Goal: Check status: Check status

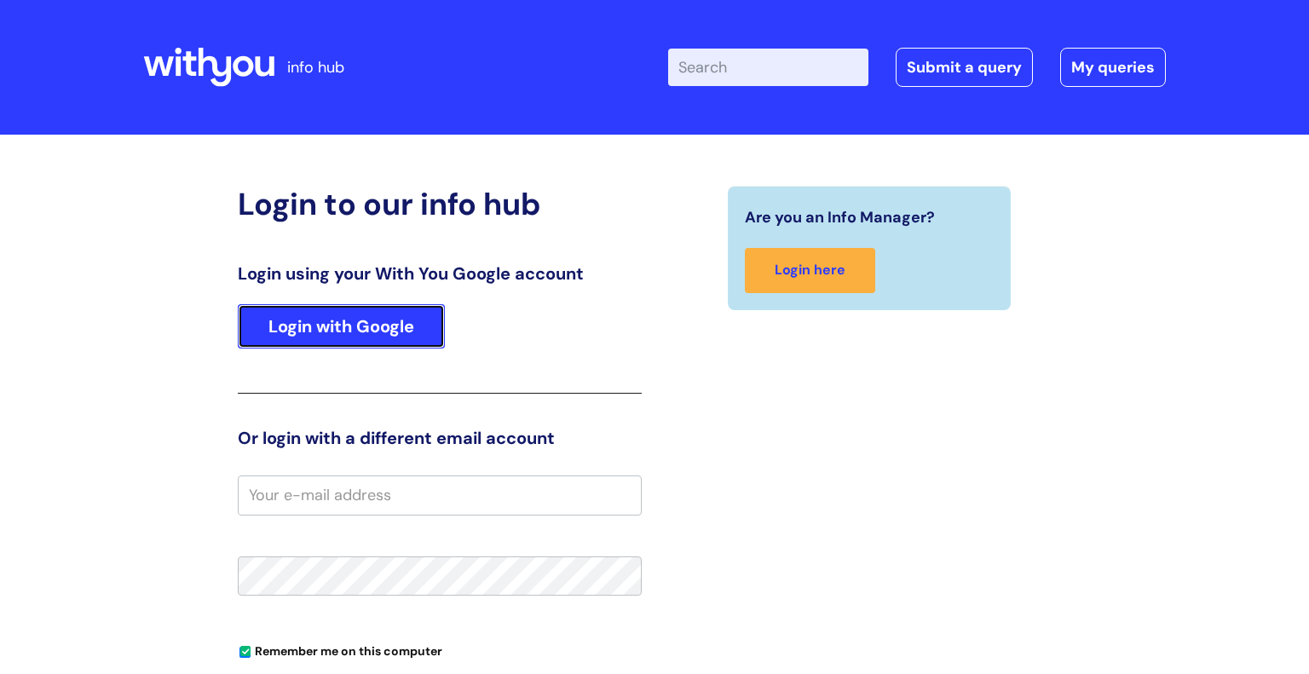
click at [389, 315] on link "Login with Google" at bounding box center [341, 326] width 207 height 44
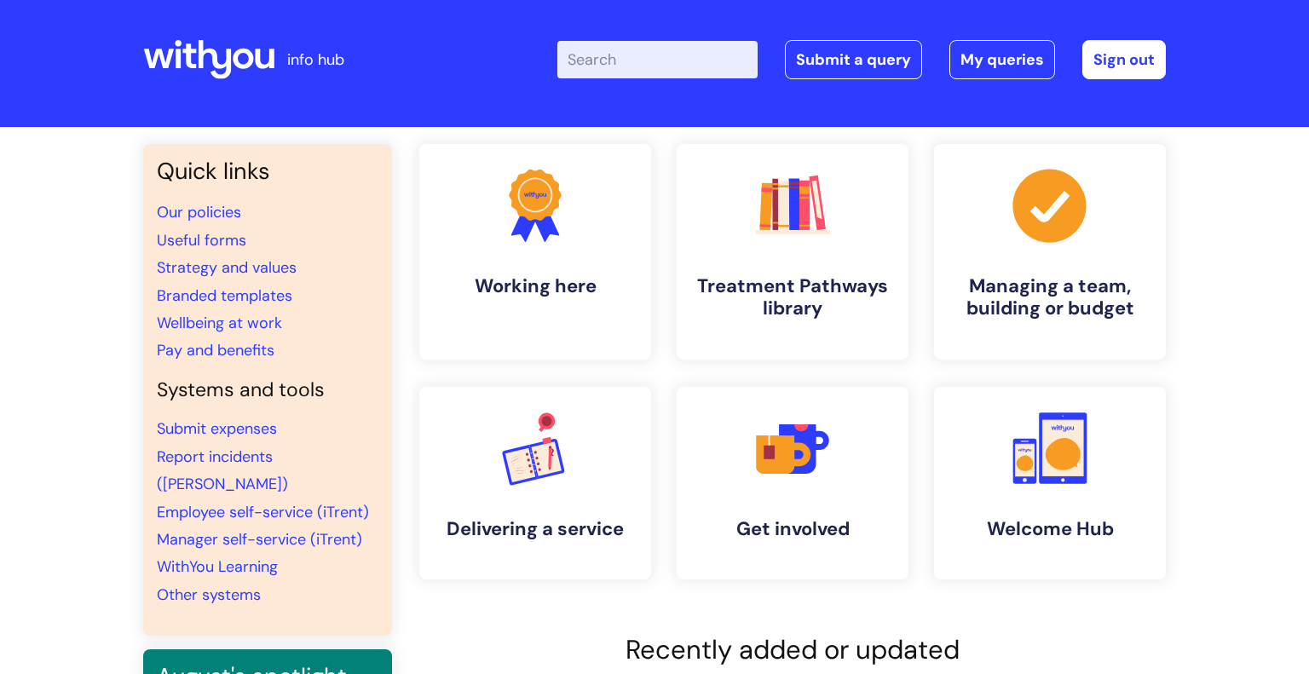
scroll to position [7, 0]
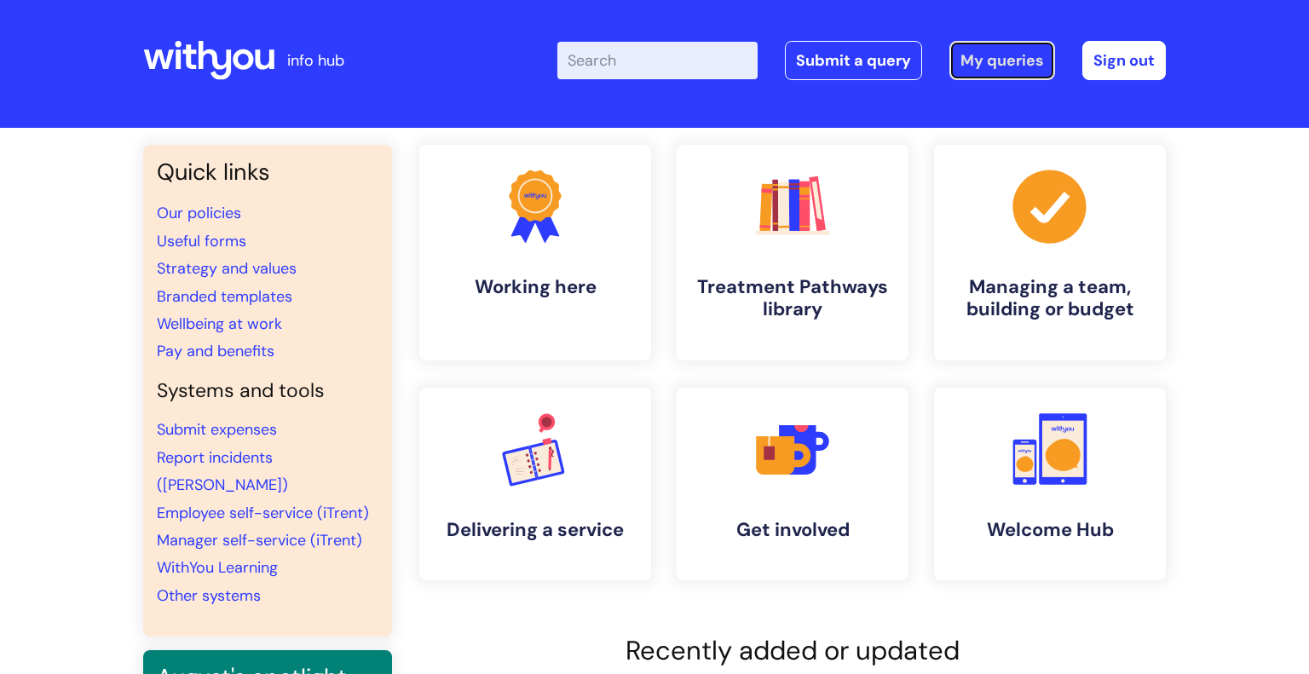
click at [996, 67] on link "My queries" at bounding box center [1003, 60] width 106 height 39
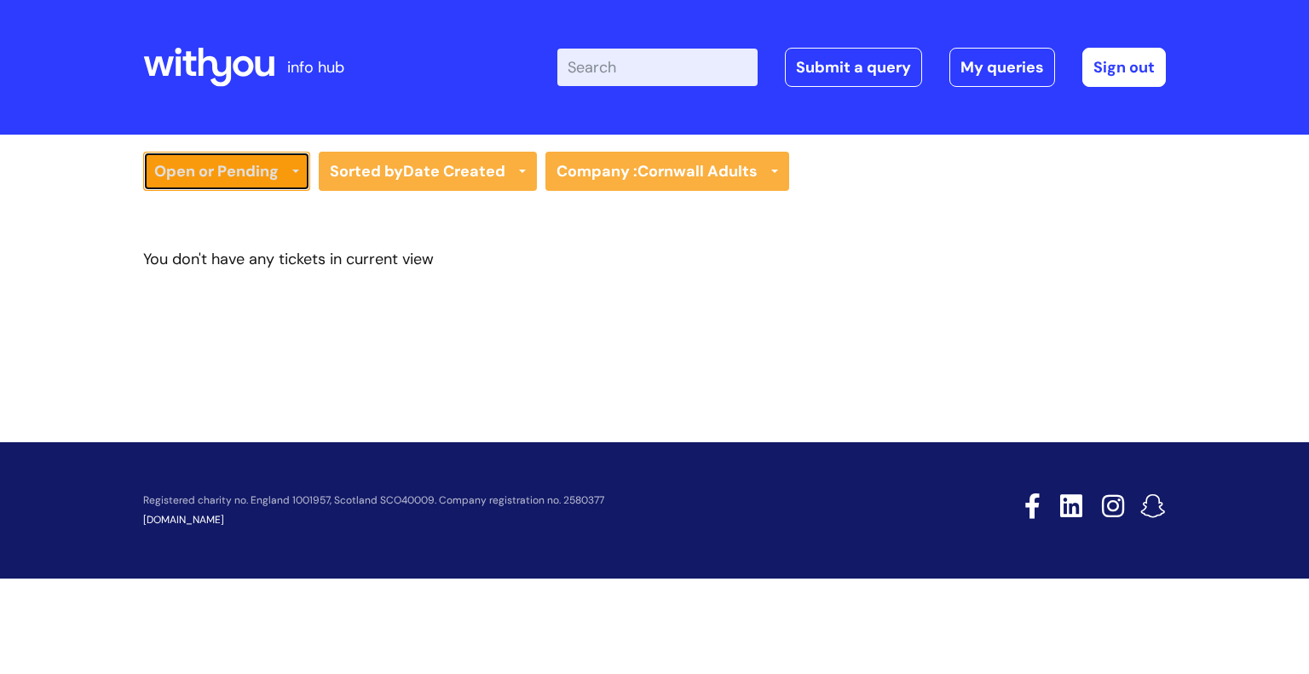
click at [274, 189] on link "Open or Pending" at bounding box center [226, 171] width 167 height 39
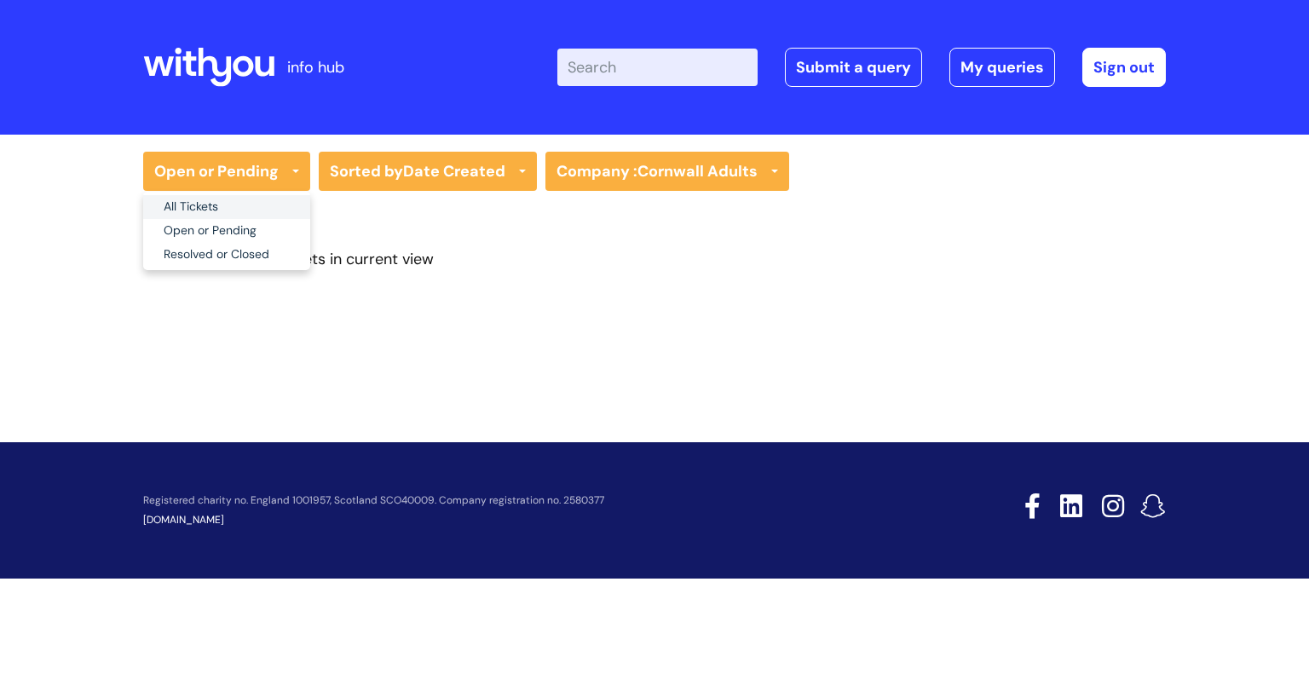
click at [265, 205] on link "All Tickets" at bounding box center [226, 207] width 167 height 24
